Goal: Check status

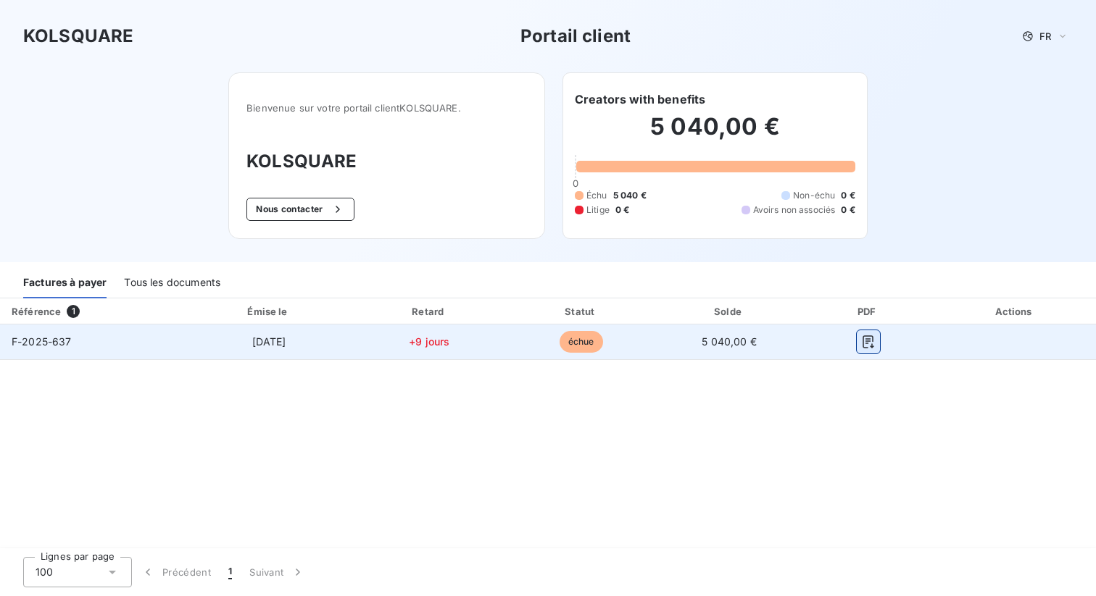
click at [873, 351] on button "button" at bounding box center [868, 341] width 23 height 23
